Goal: Navigation & Orientation: Find specific page/section

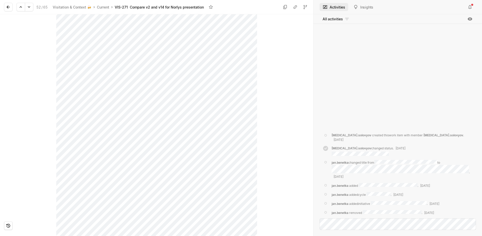
scroll to position [530, 0]
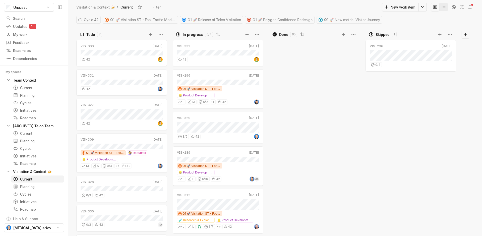
scroll to position [1723, 0]
